Goal: Information Seeking & Learning: Learn about a topic

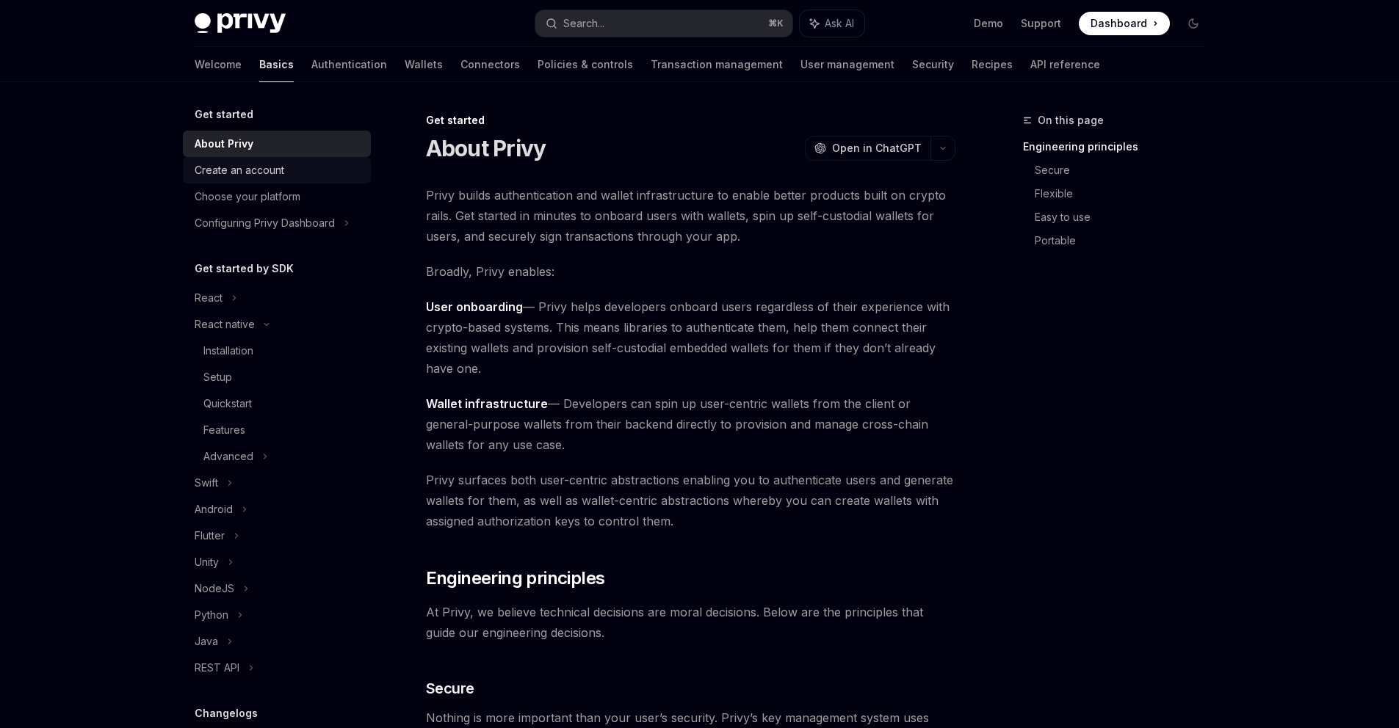
click at [233, 175] on div "Create an account" at bounding box center [240, 171] width 90 height 18
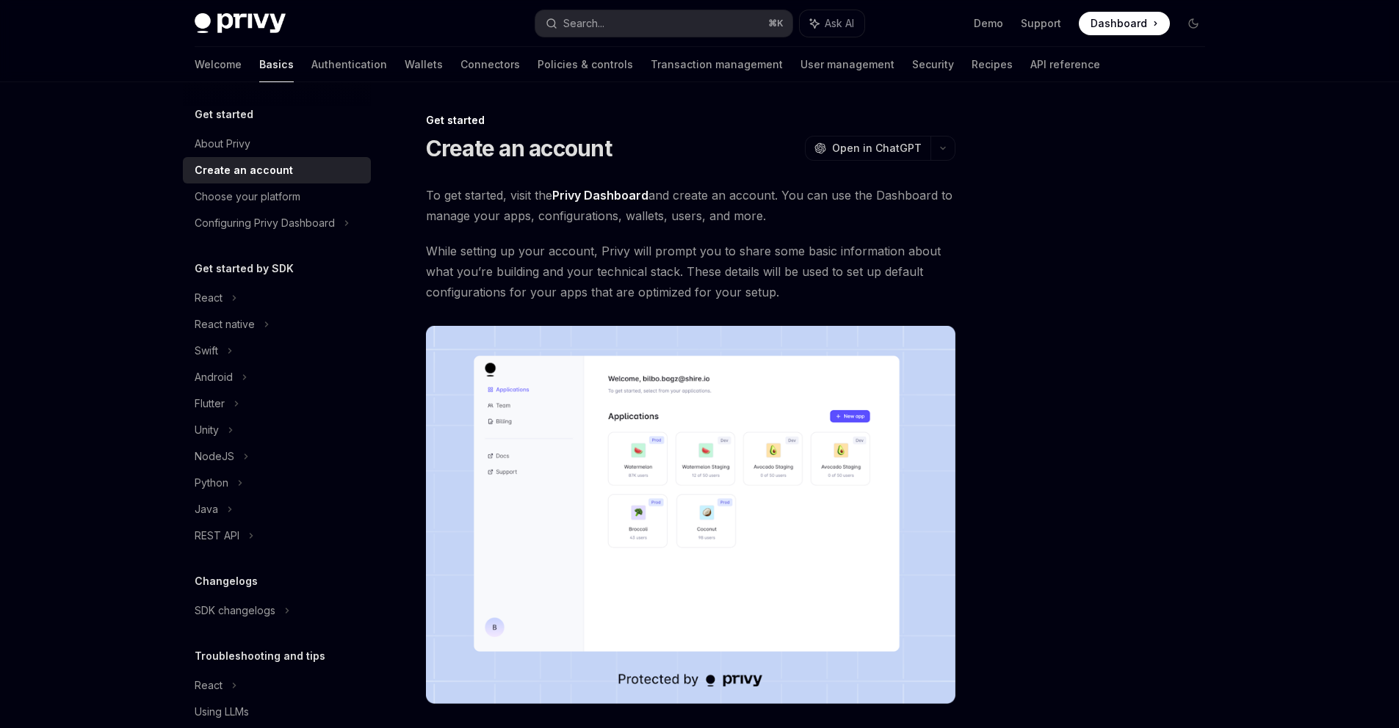
scroll to position [138, 0]
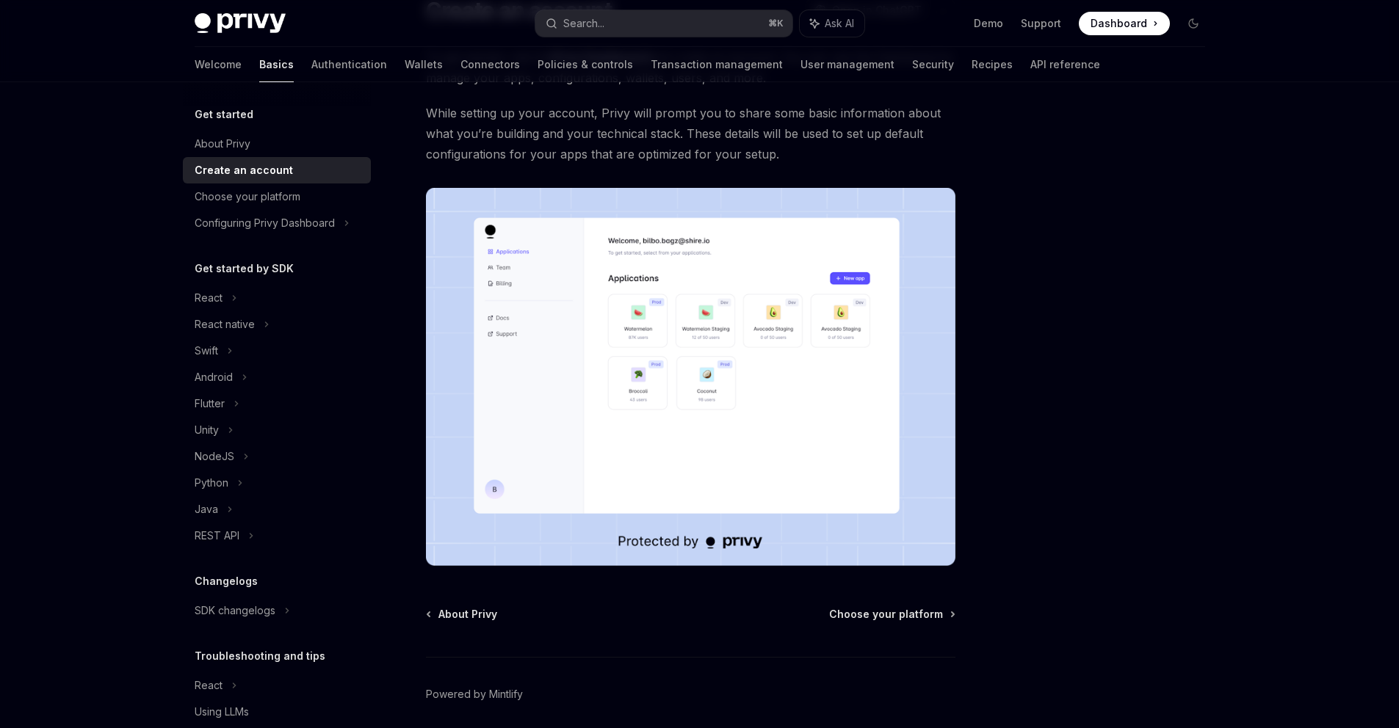
click at [438, 188] on img at bounding box center [690, 377] width 529 height 378
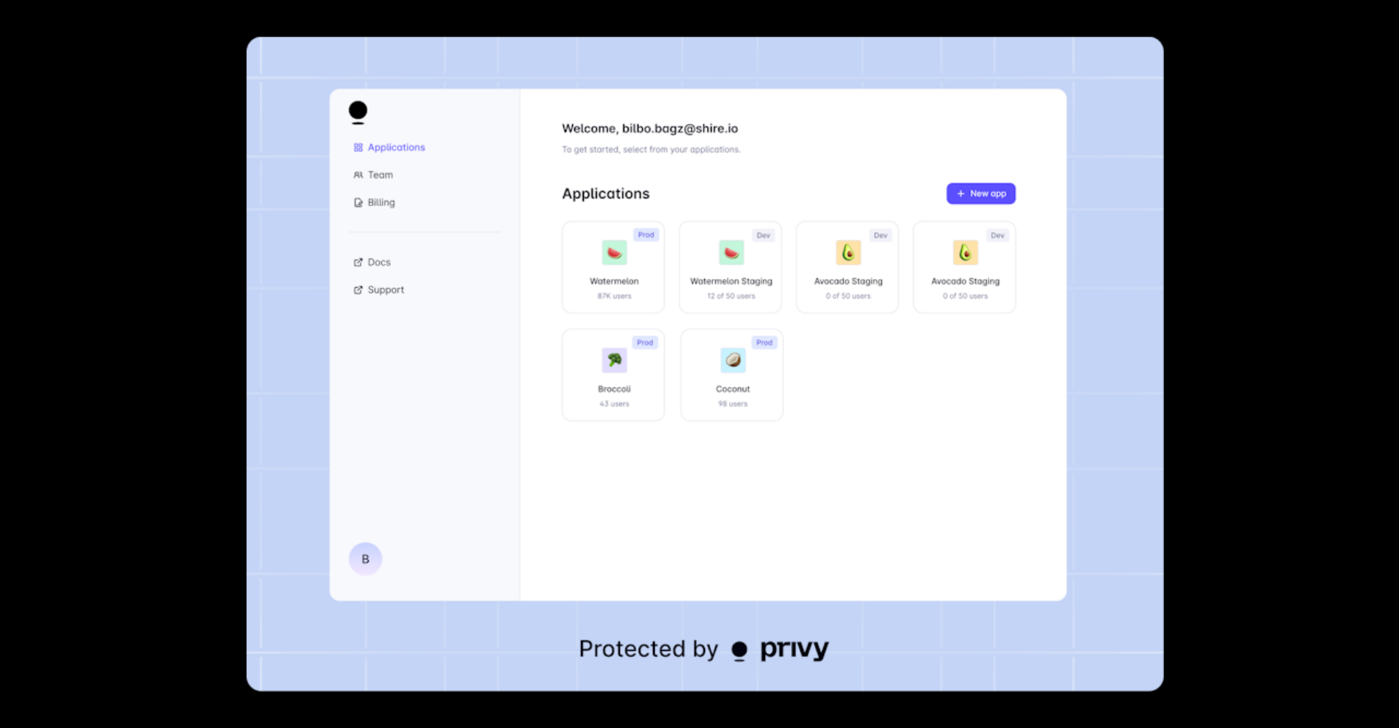
click at [394, 192] on img at bounding box center [704, 364] width 917 height 655
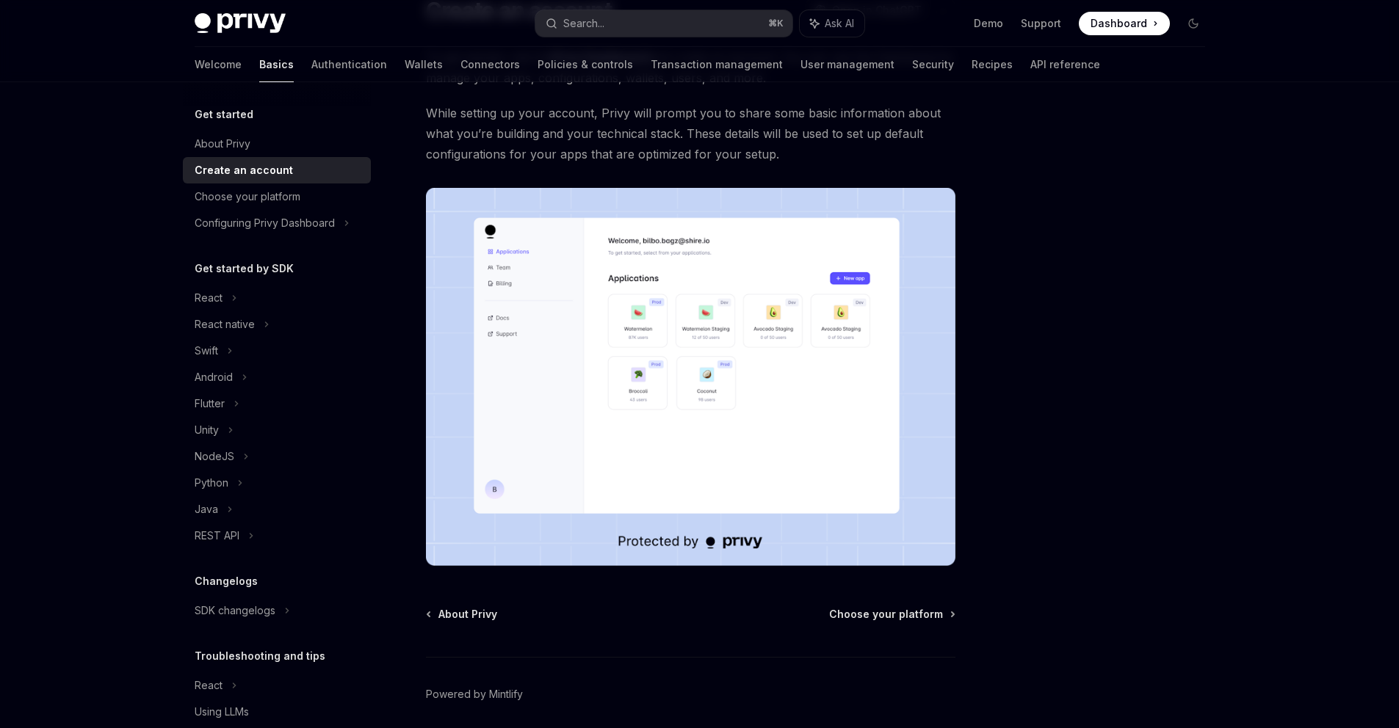
click at [424, 187] on div "Get started Create an account OpenAI Open in ChatGPT OpenAI Open in ChatGPT To …" at bounding box center [553, 379] width 811 height 811
click at [215, 303] on div "React" at bounding box center [209, 298] width 28 height 18
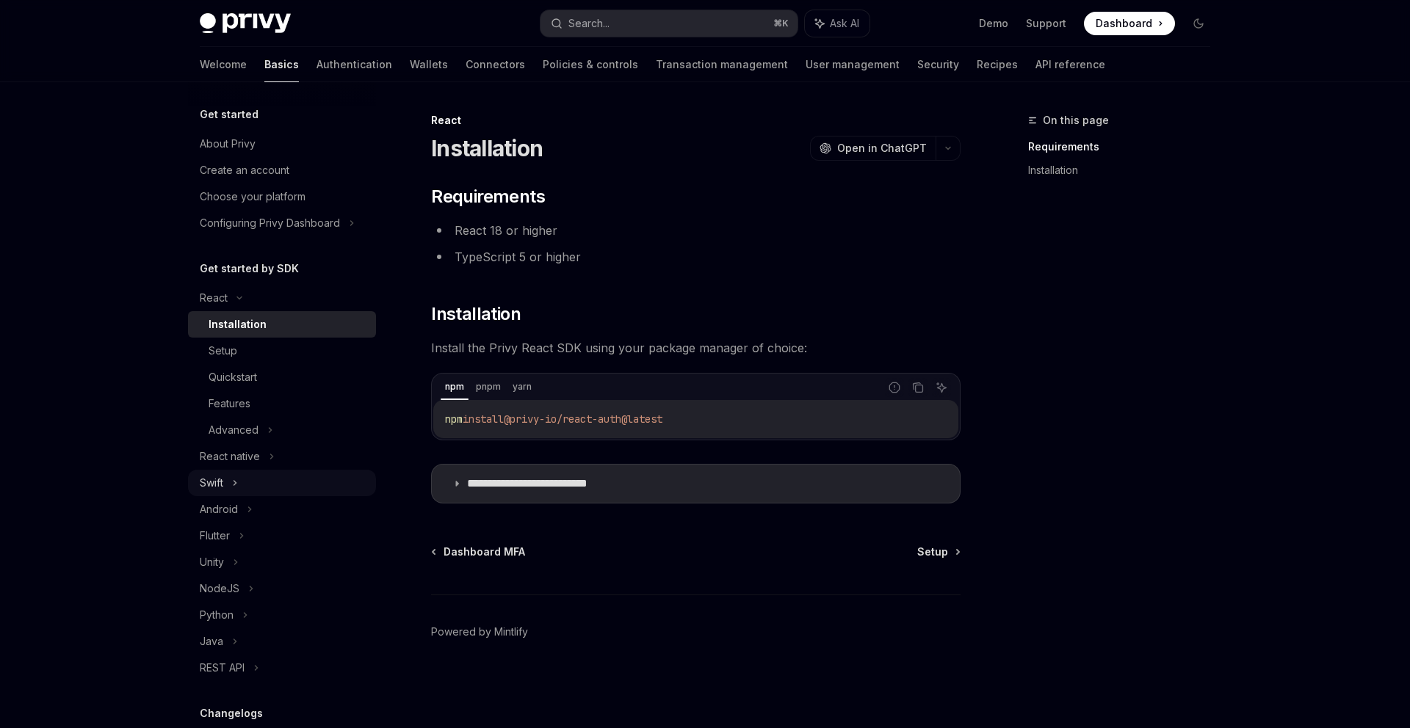
click at [220, 485] on div "Swift" at bounding box center [211, 483] width 23 height 18
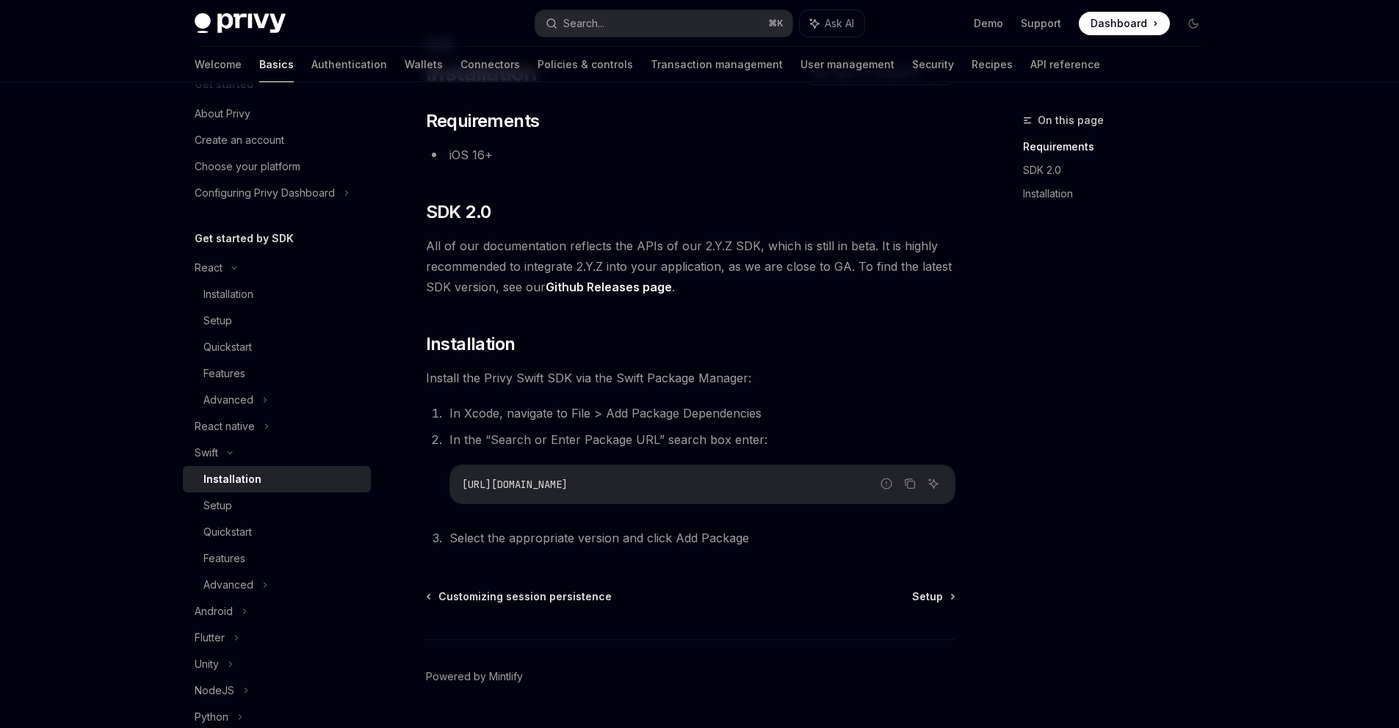
scroll to position [114, 0]
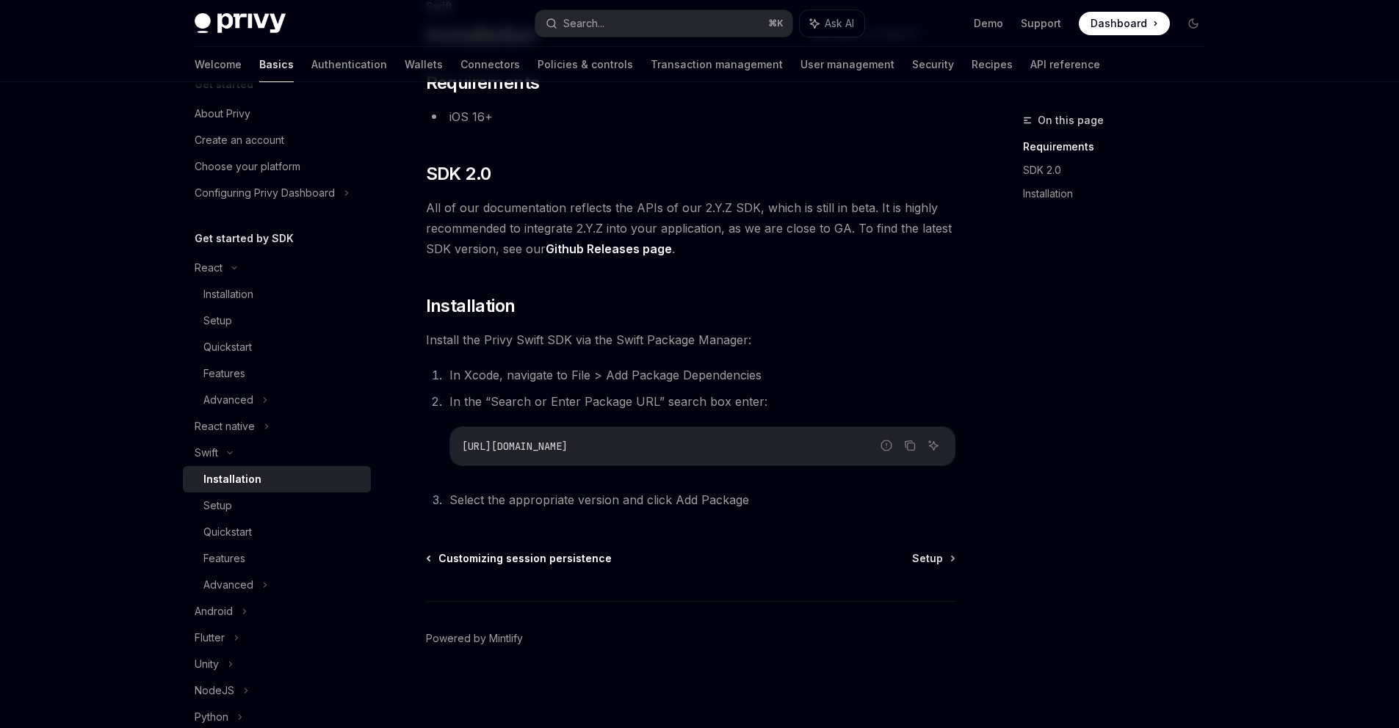
click at [501, 558] on span "Customizing session persistence" at bounding box center [524, 558] width 173 height 15
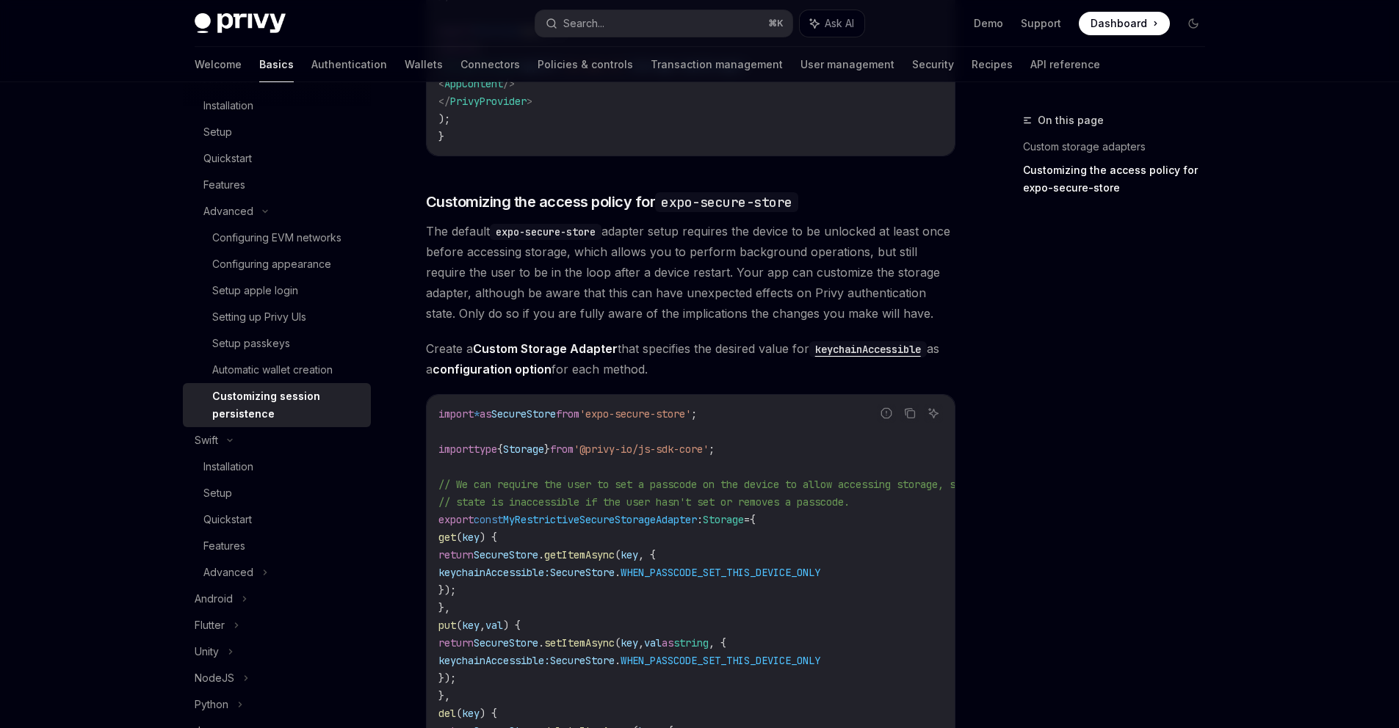
scroll to position [917, 0]
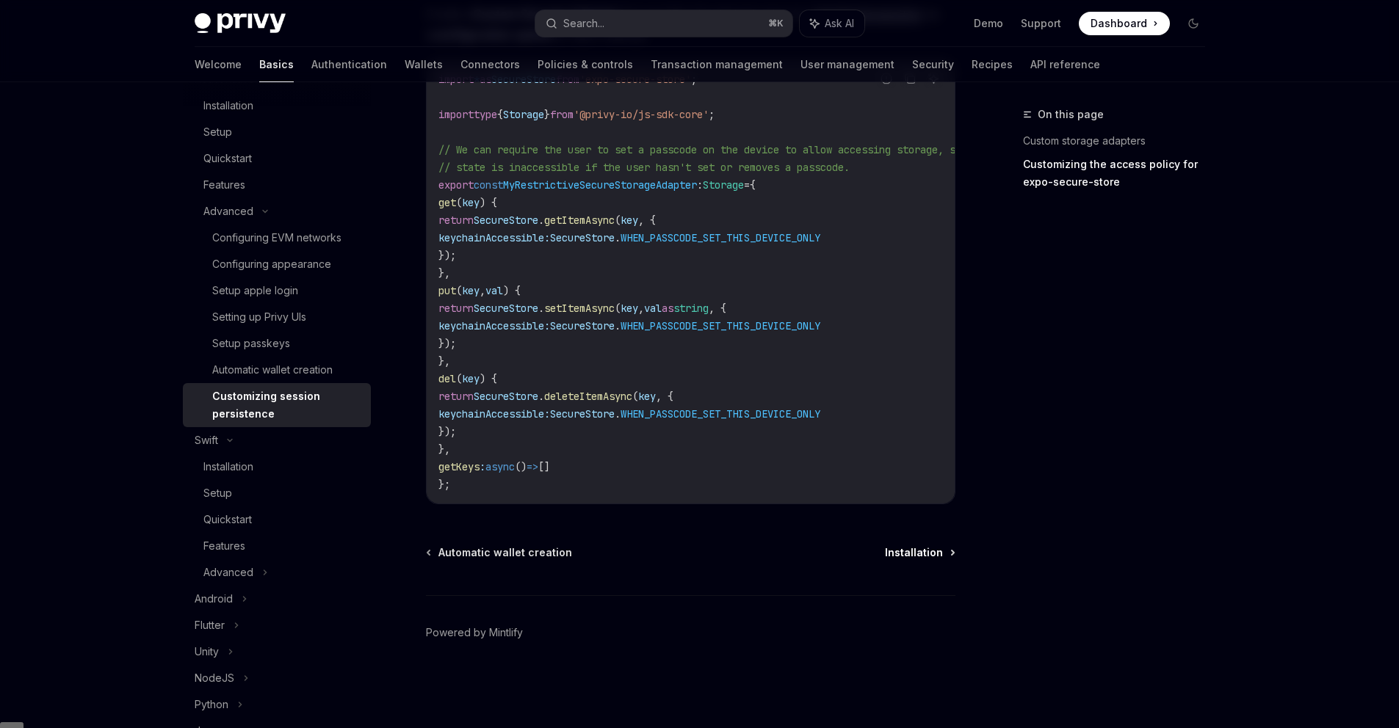
click at [908, 557] on span "Installation" at bounding box center [914, 552] width 58 height 15
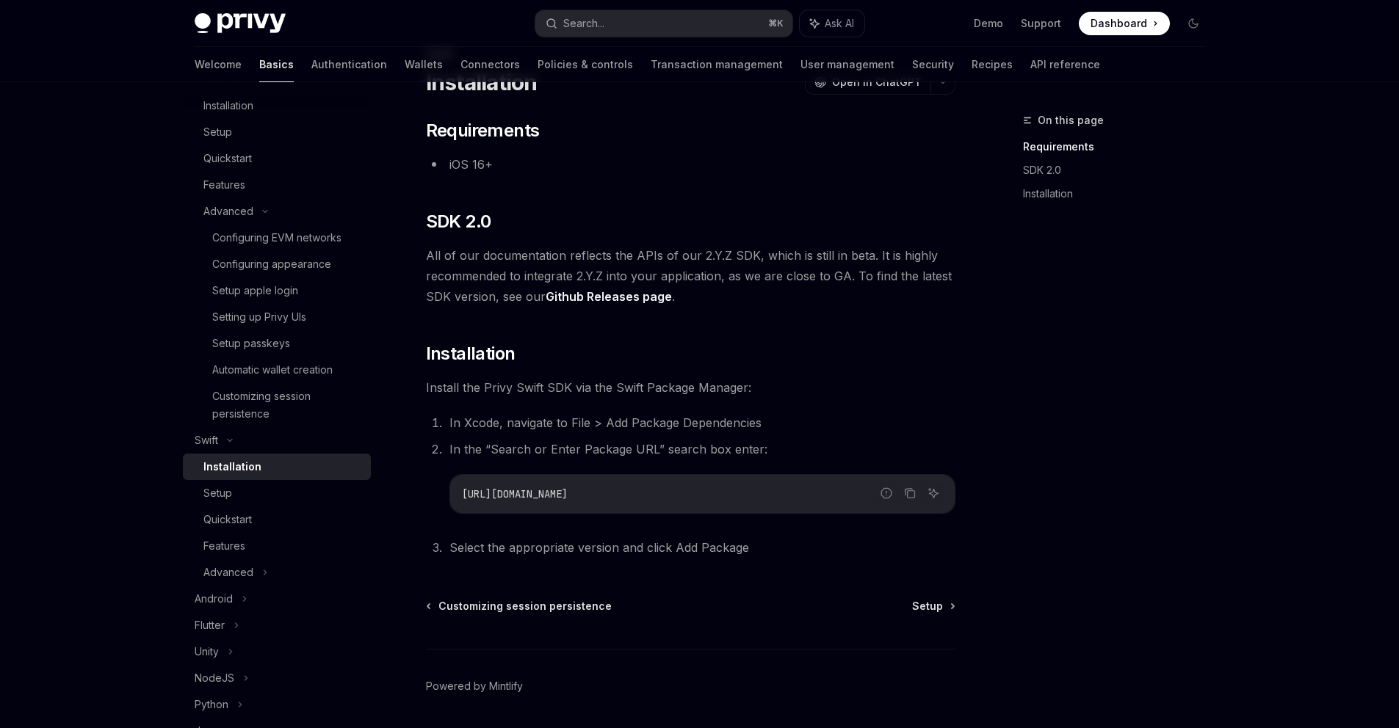
scroll to position [114, 0]
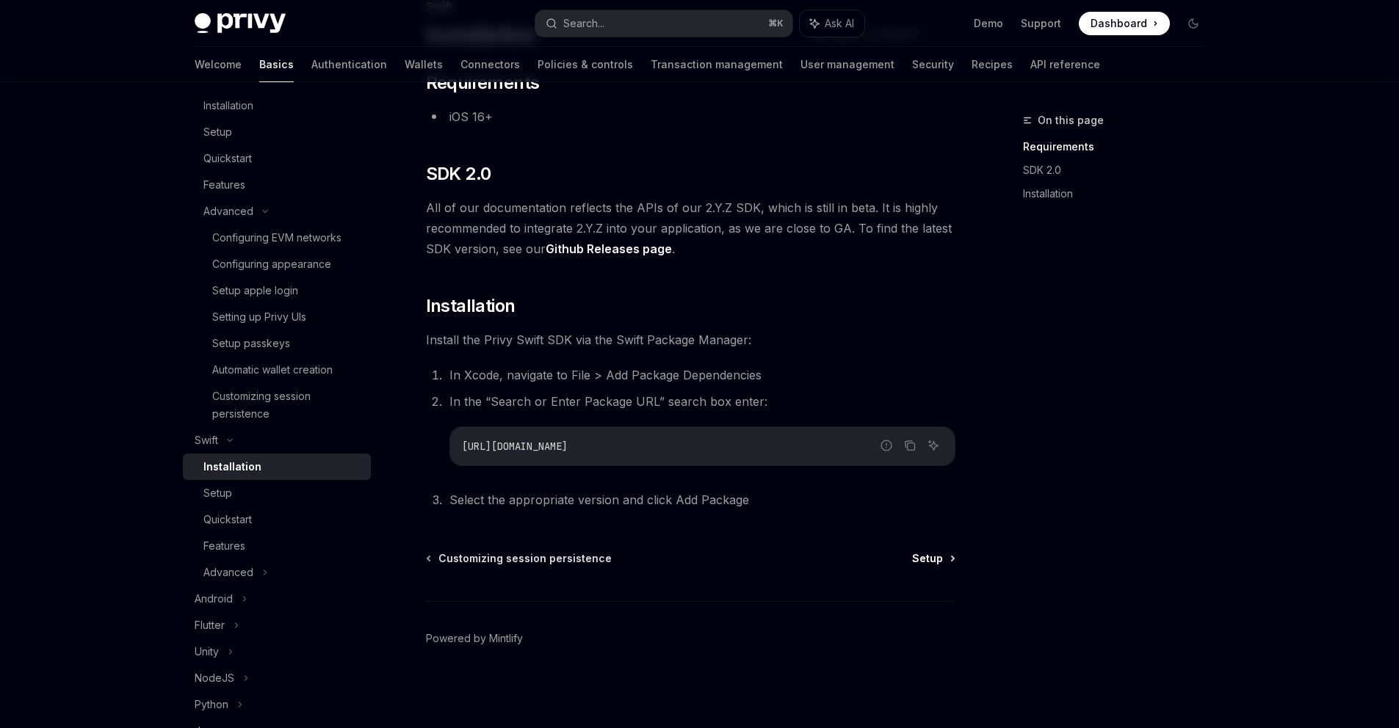
click at [923, 557] on span "Setup" at bounding box center [927, 558] width 31 height 15
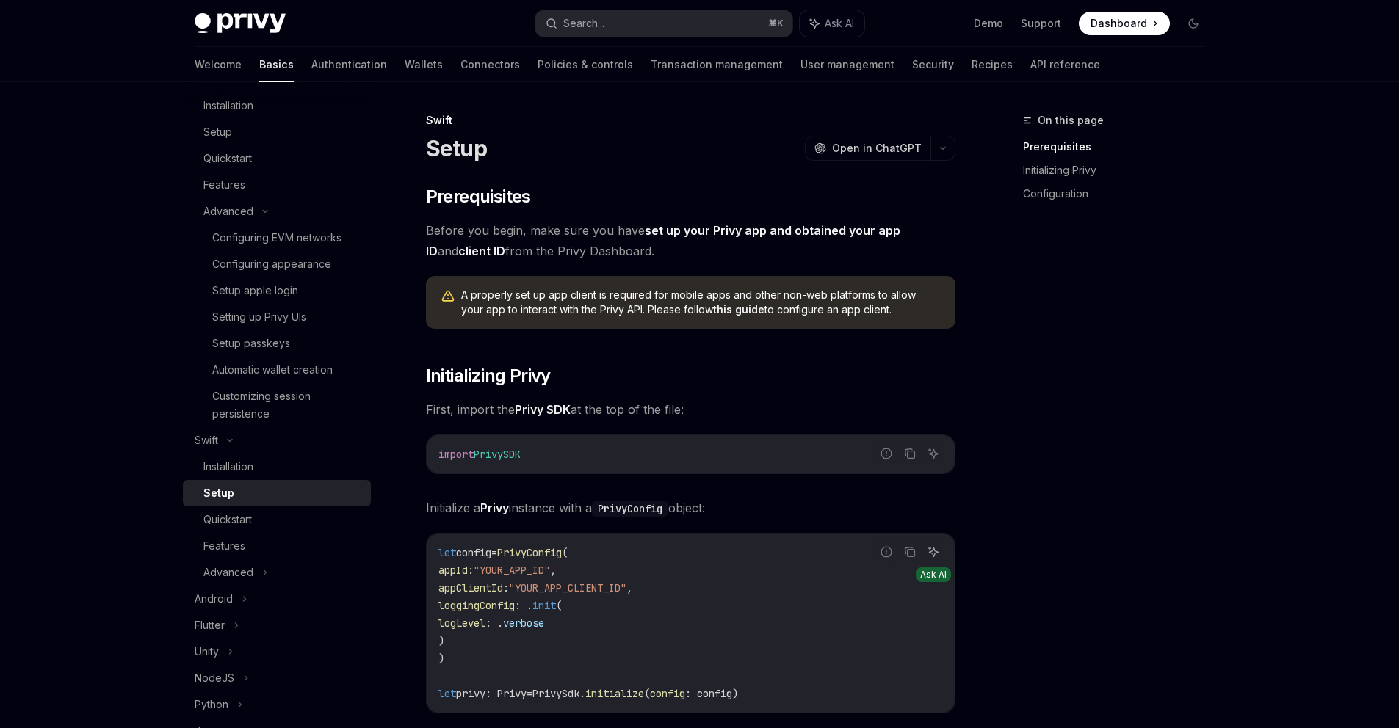
click at [924, 557] on button "Ask AI" at bounding box center [933, 552] width 19 height 19
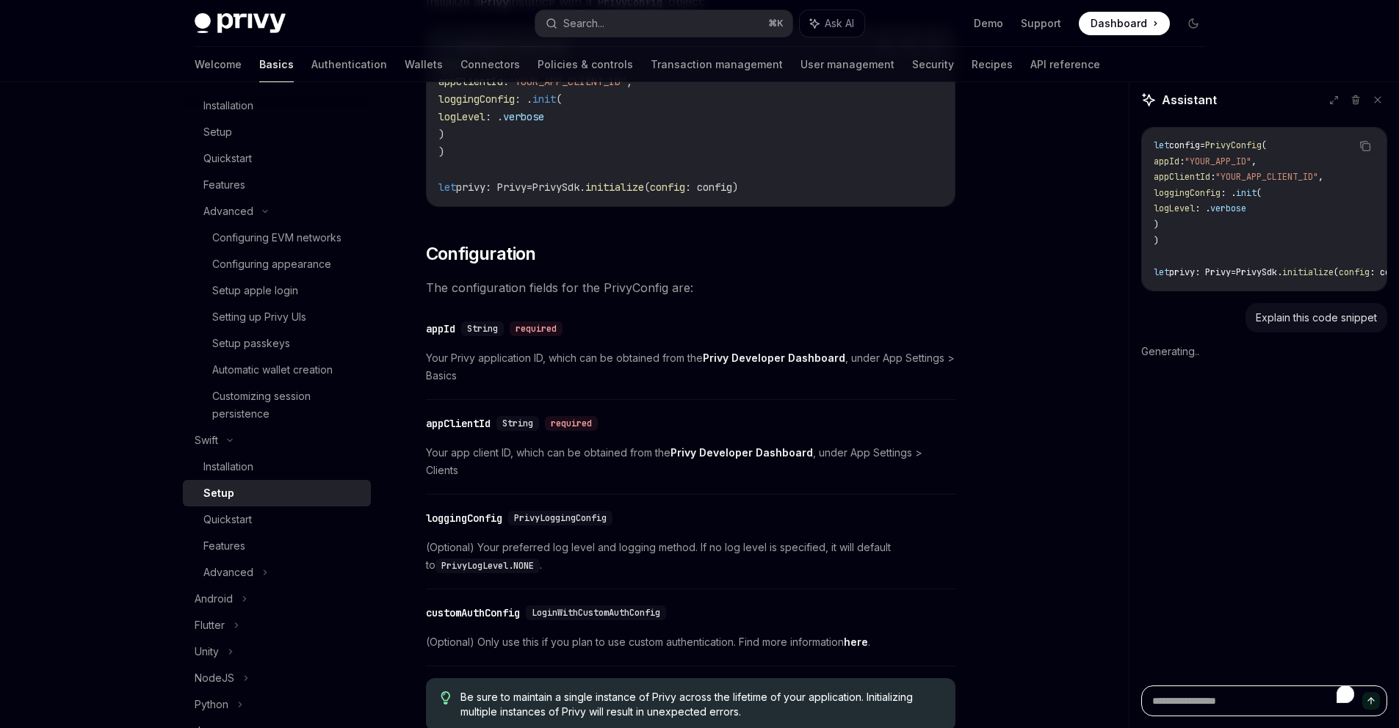
scroll to position [211, 0]
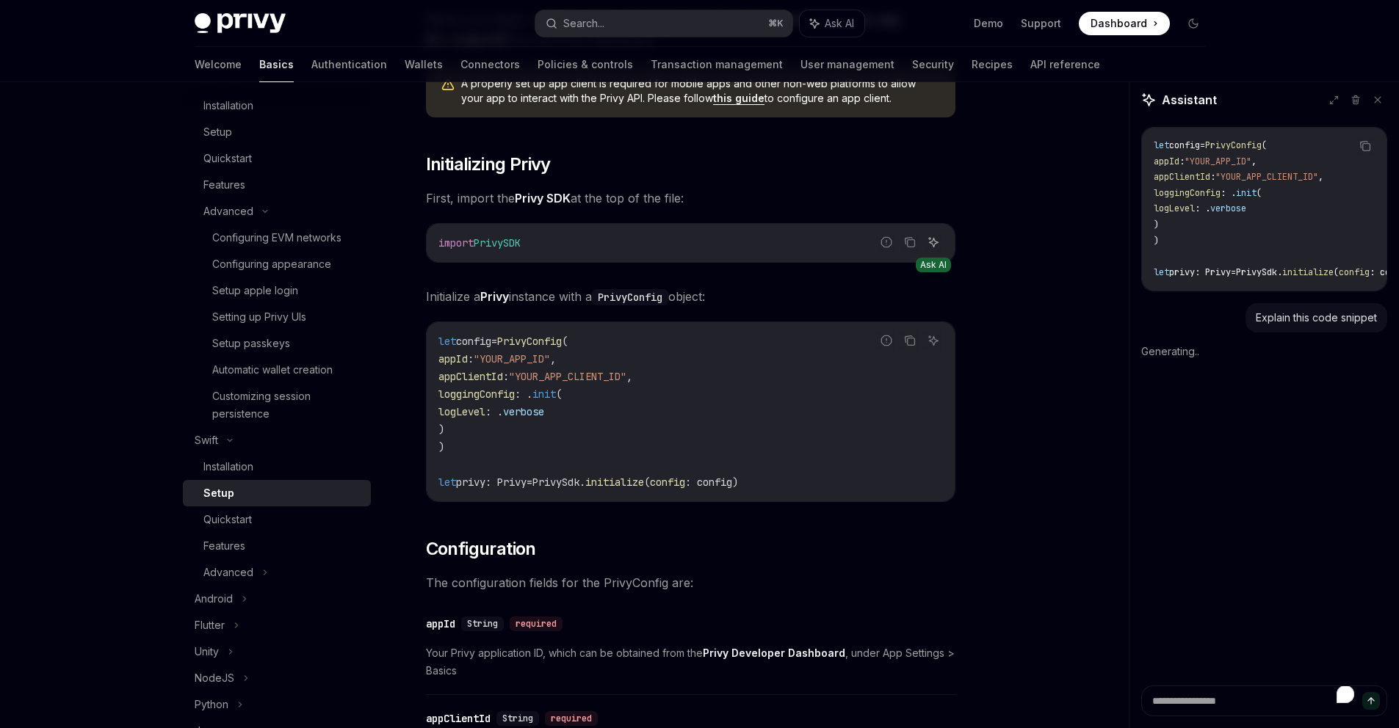
click at [933, 245] on icon "Ask AI" at bounding box center [933, 242] width 9 height 9
click at [1375, 101] on icon at bounding box center [1377, 100] width 10 height 10
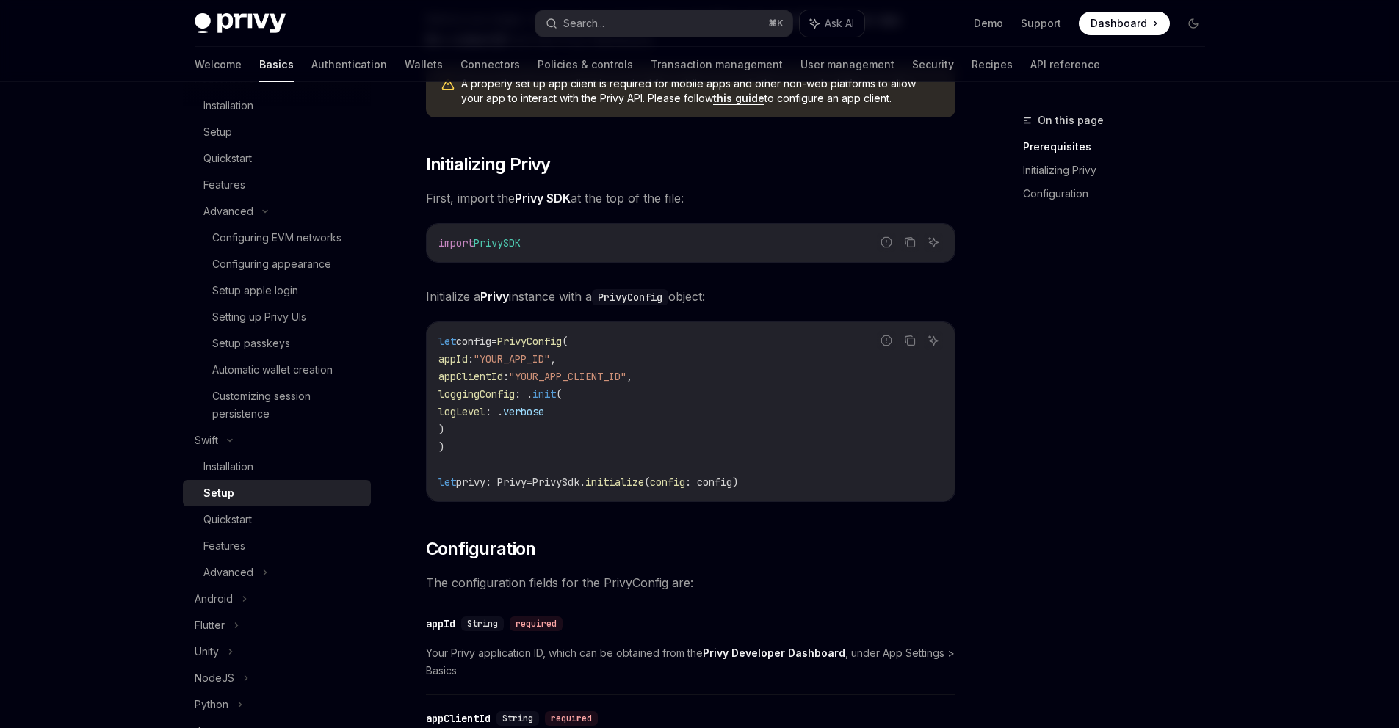
type textarea "*"
